Goal: Task Accomplishment & Management: Manage account settings

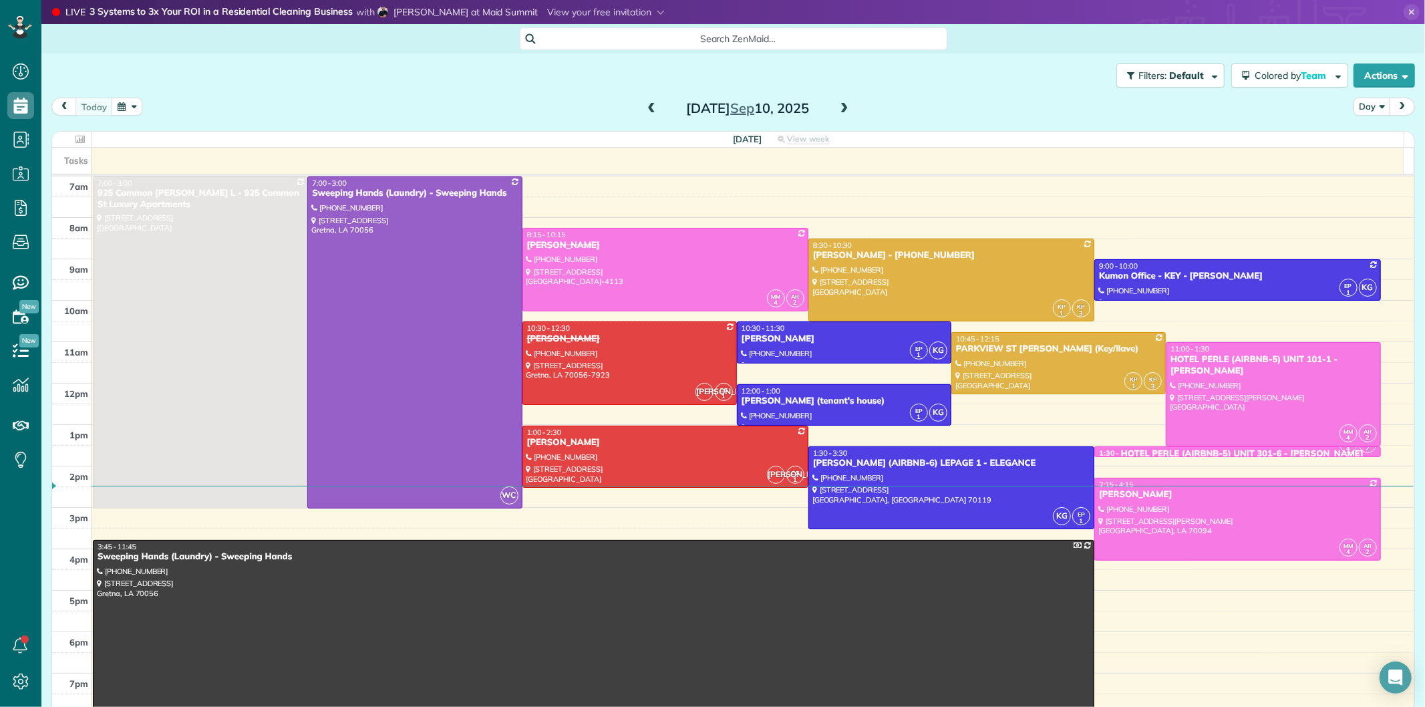
scroll to position [5, 5]
click at [645, 105] on span at bounding box center [651, 109] width 15 height 12
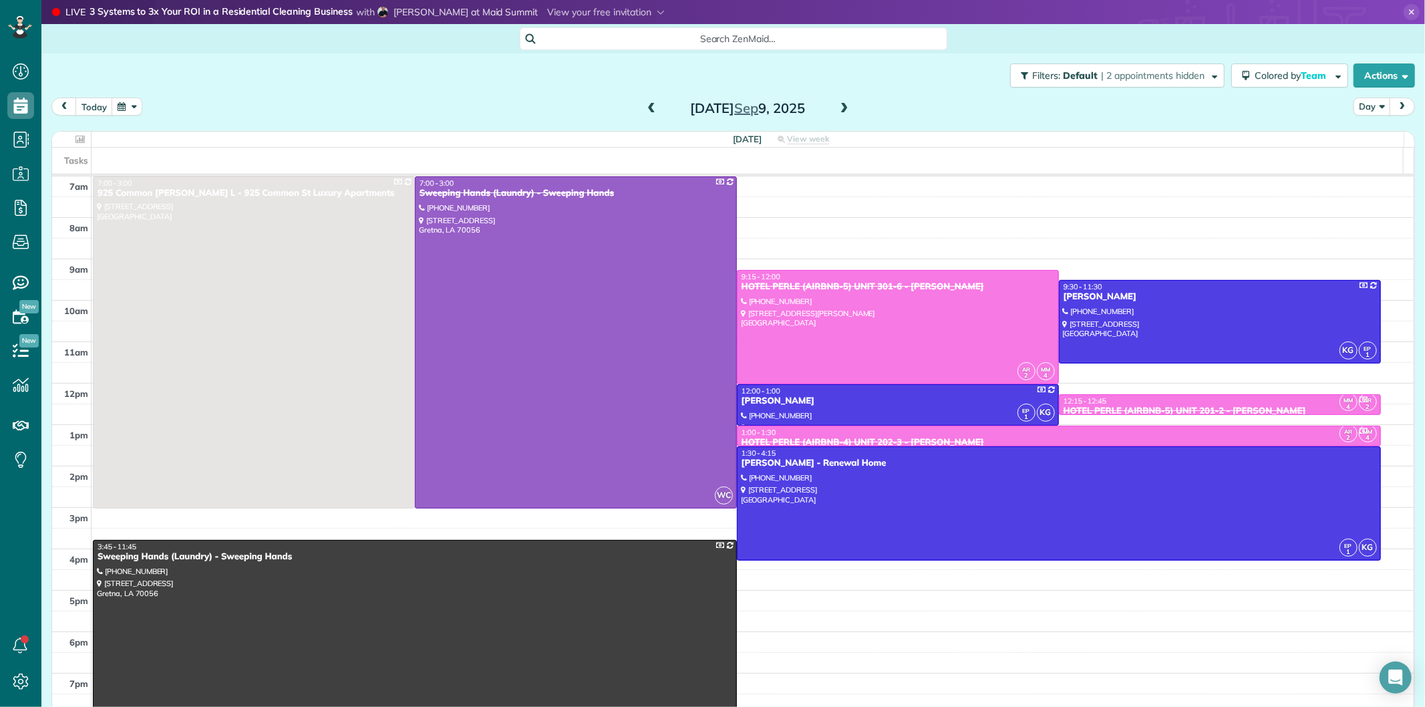
click at [645, 105] on span at bounding box center [651, 109] width 15 height 12
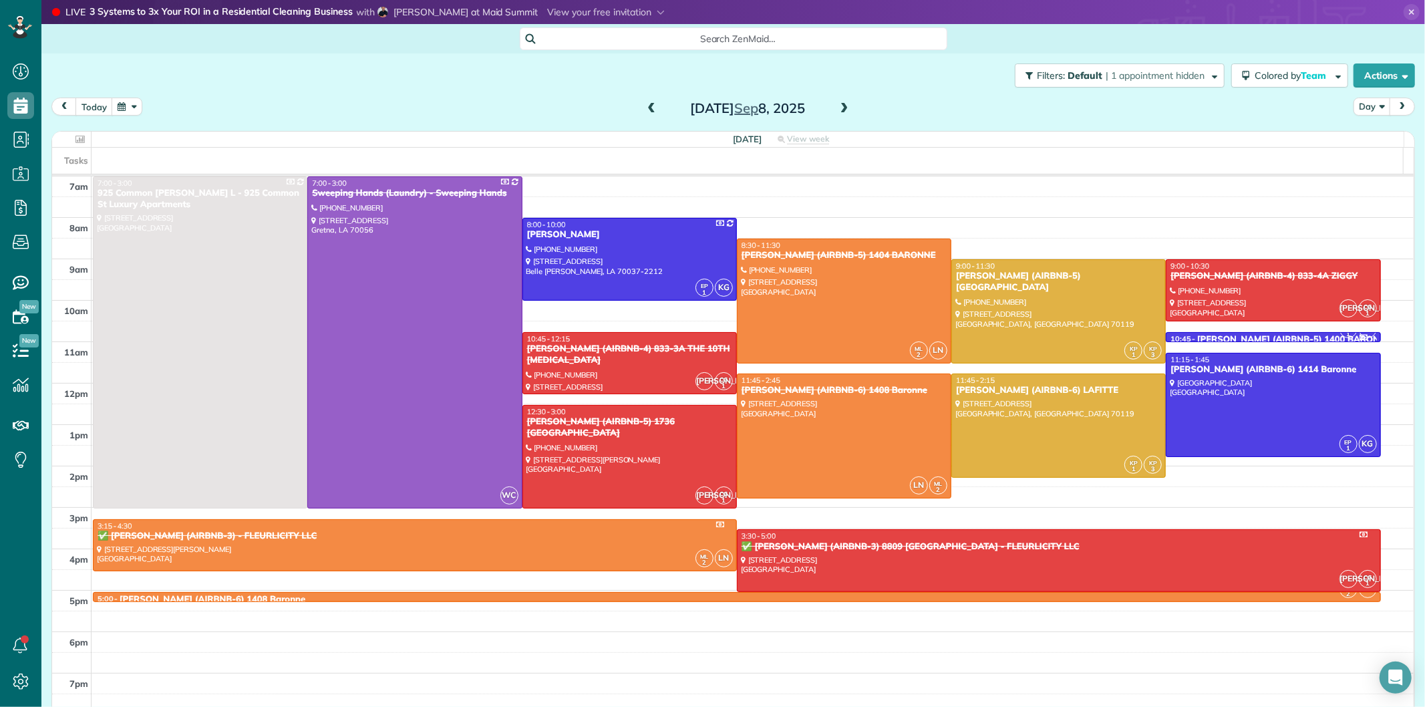
click at [645, 105] on span at bounding box center [651, 109] width 15 height 12
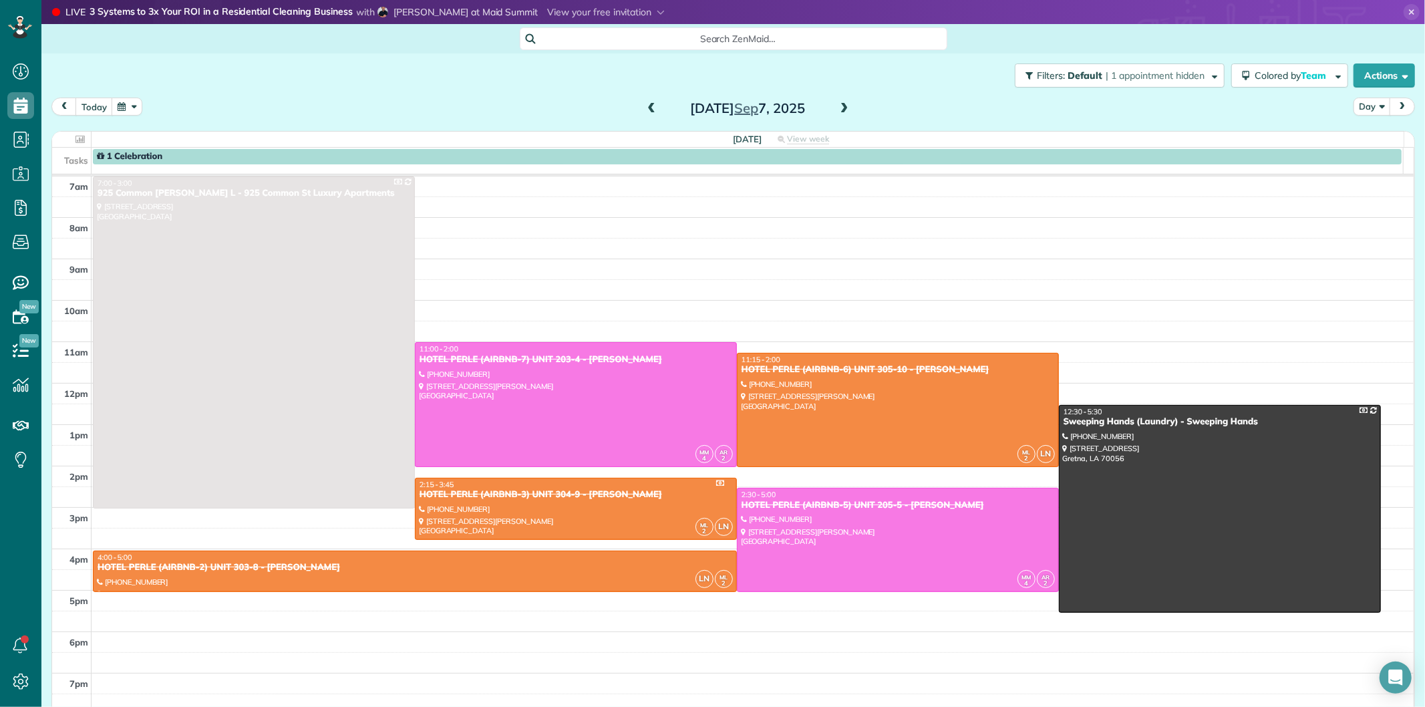
click at [837, 105] on span at bounding box center [844, 109] width 15 height 12
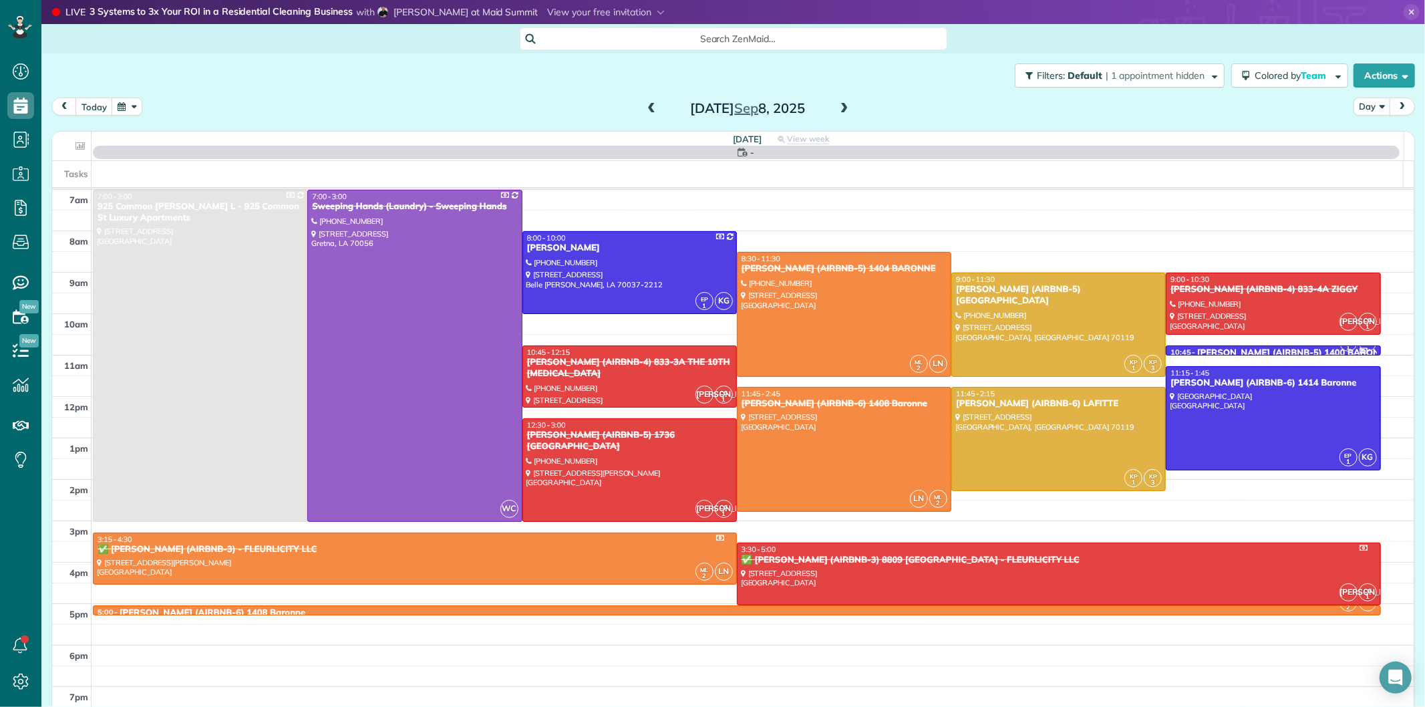
click at [846, 109] on div "[DATE]" at bounding box center [748, 108] width 214 height 21
click at [843, 108] on span at bounding box center [844, 109] width 15 height 12
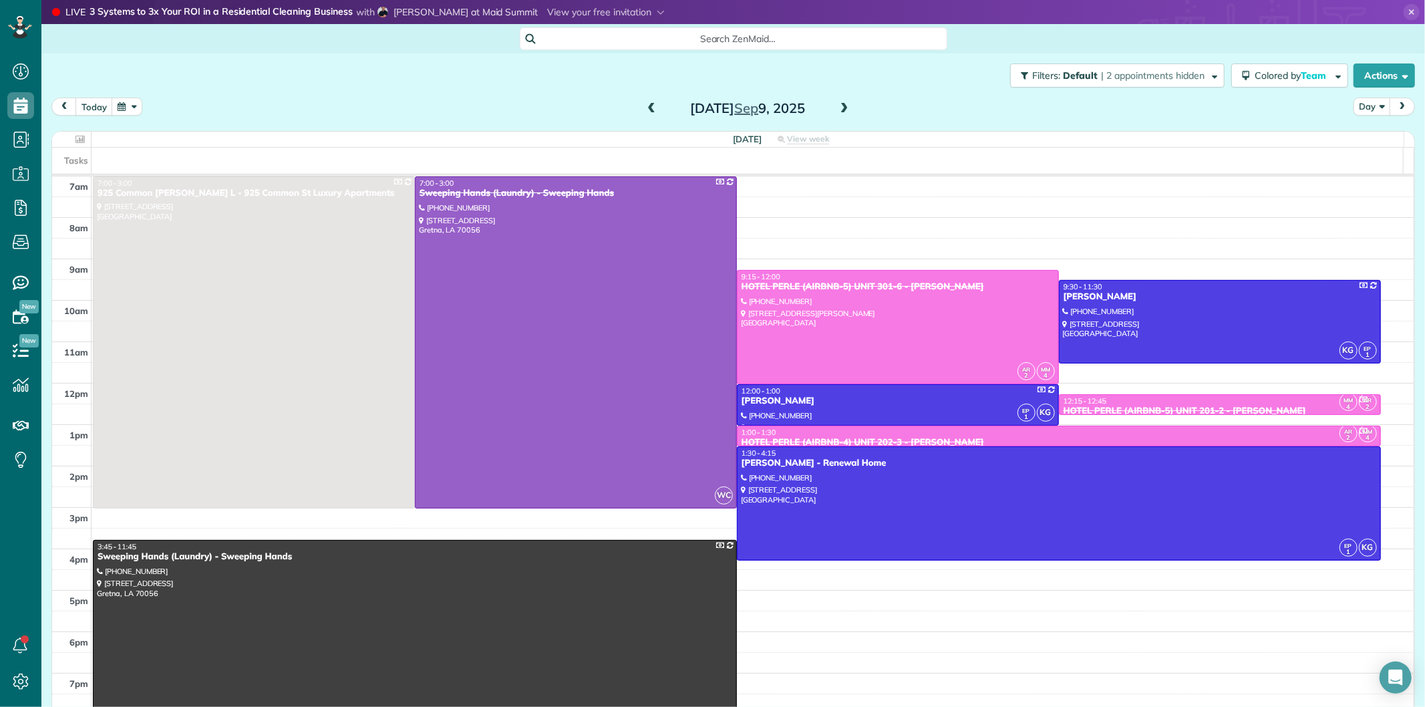
click at [646, 110] on span at bounding box center [651, 109] width 15 height 12
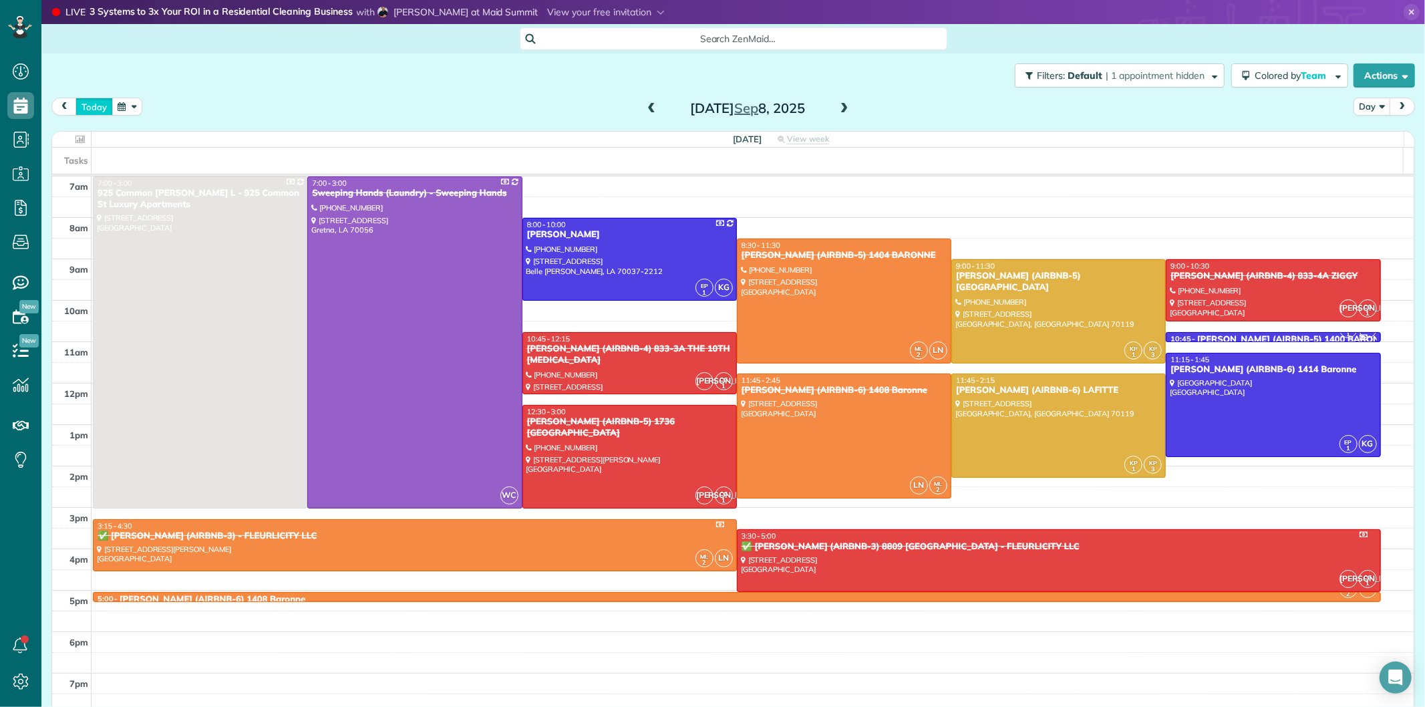
click at [92, 103] on button "today" at bounding box center [93, 107] width 37 height 18
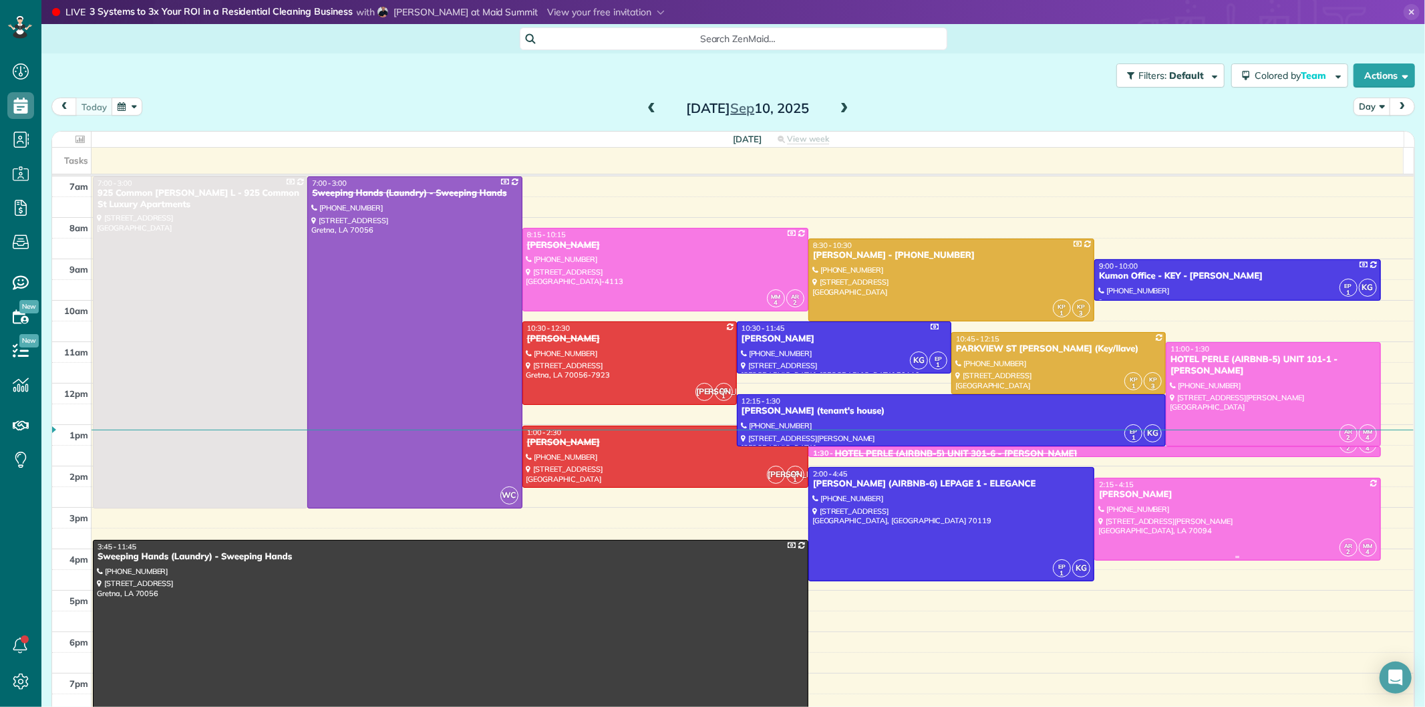
click at [1153, 504] on div at bounding box center [1237, 518] width 285 height 81
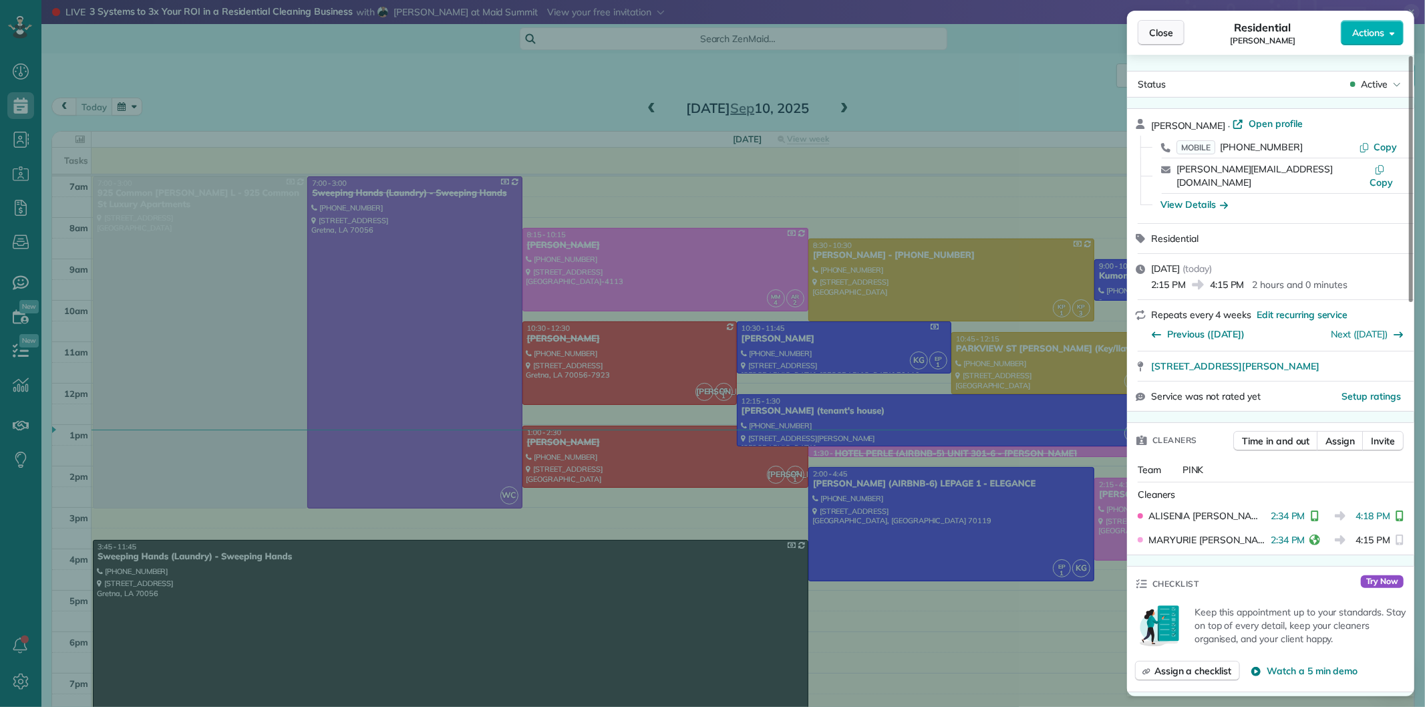
click at [1165, 31] on span "Close" at bounding box center [1161, 32] width 24 height 13
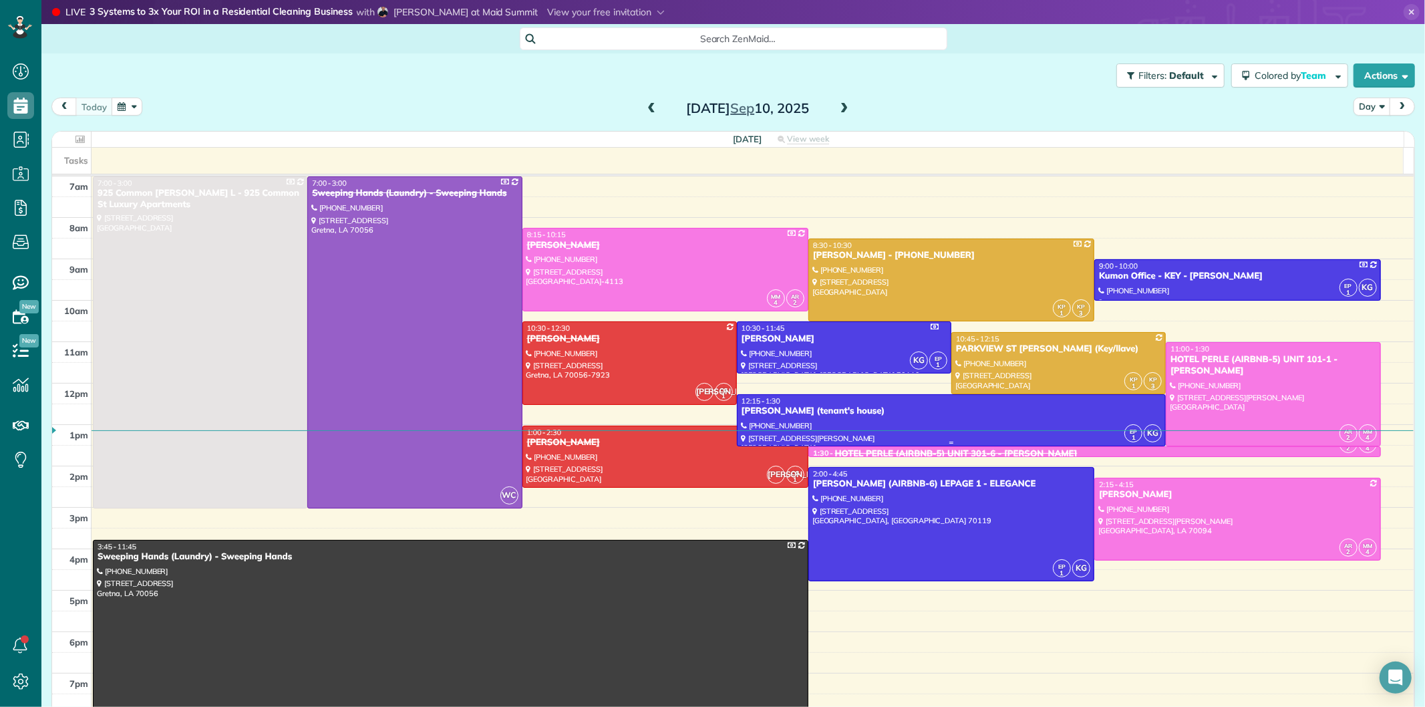
click at [800, 411] on div "[PERSON_NAME] (tenant's house)" at bounding box center [952, 410] width 422 height 11
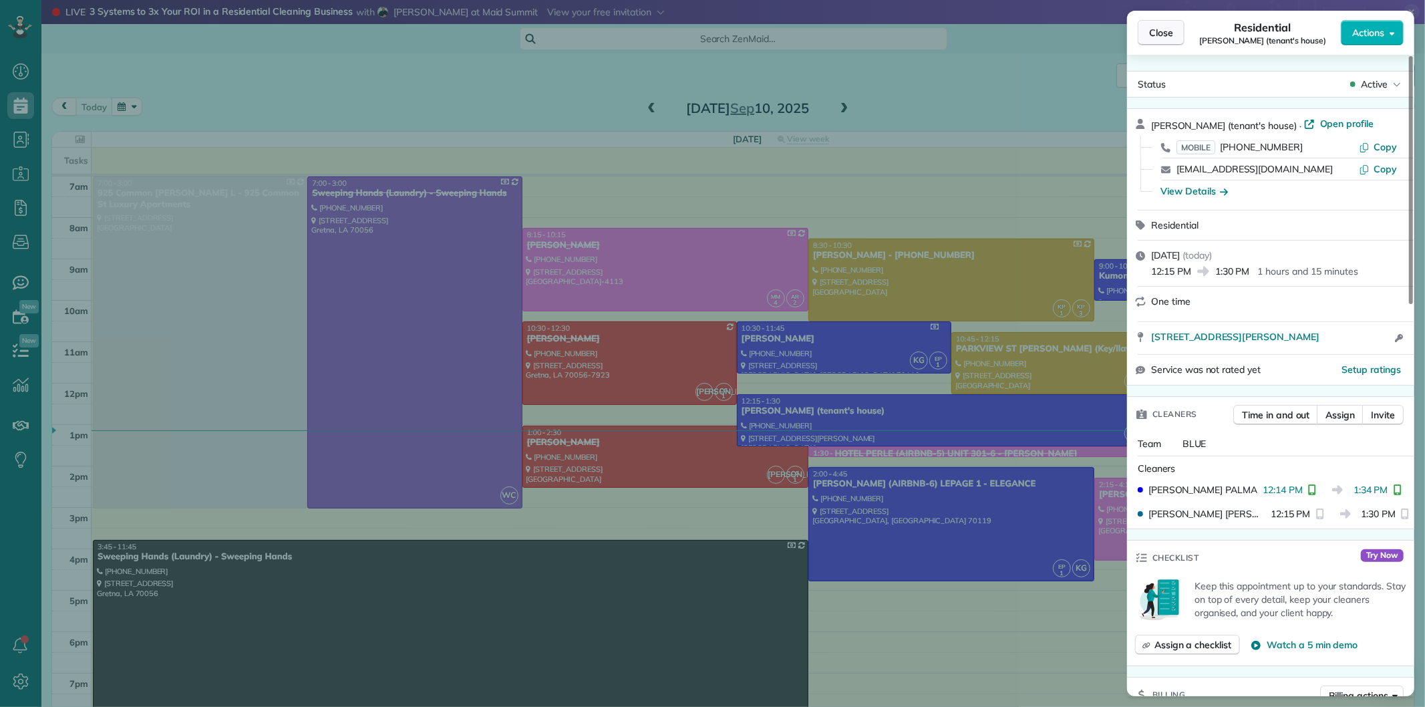
click at [1157, 23] on button "Close" at bounding box center [1161, 32] width 47 height 25
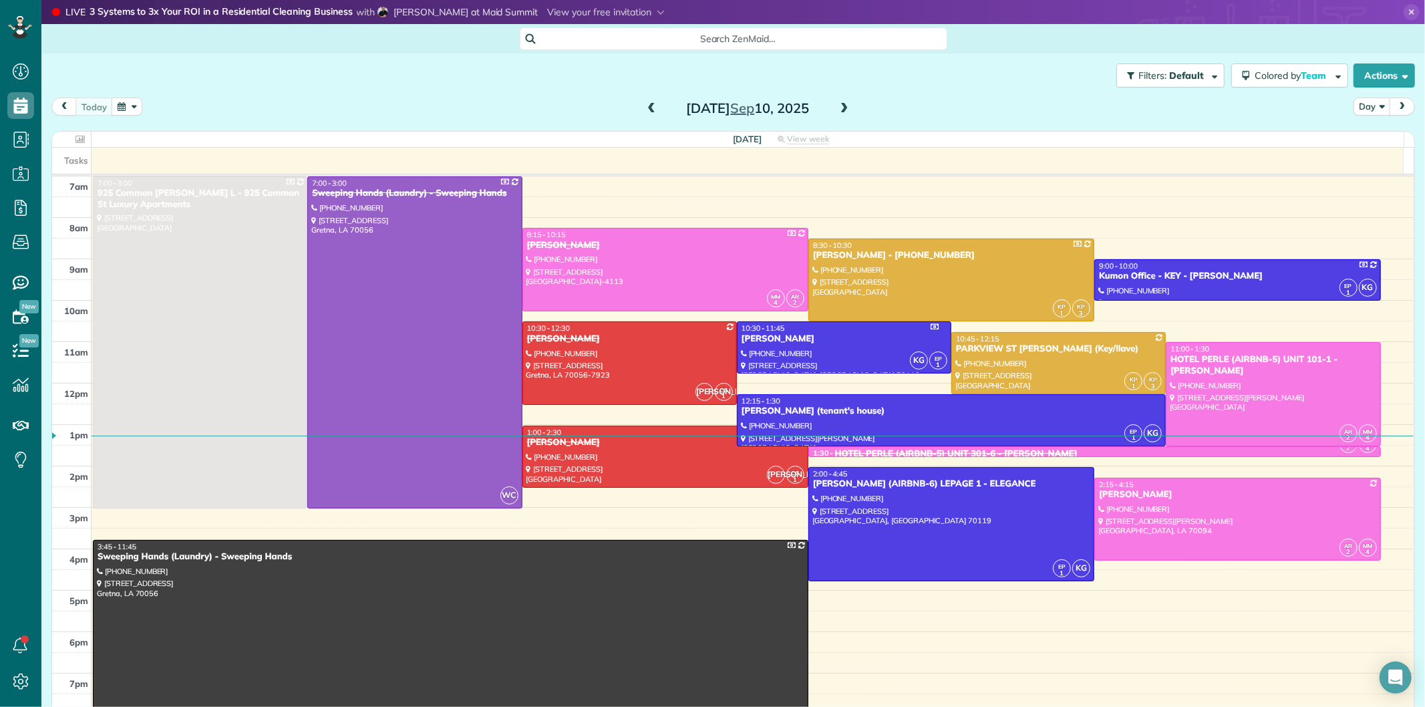
click at [837, 108] on span at bounding box center [844, 109] width 15 height 12
